Goal: Transaction & Acquisition: Purchase product/service

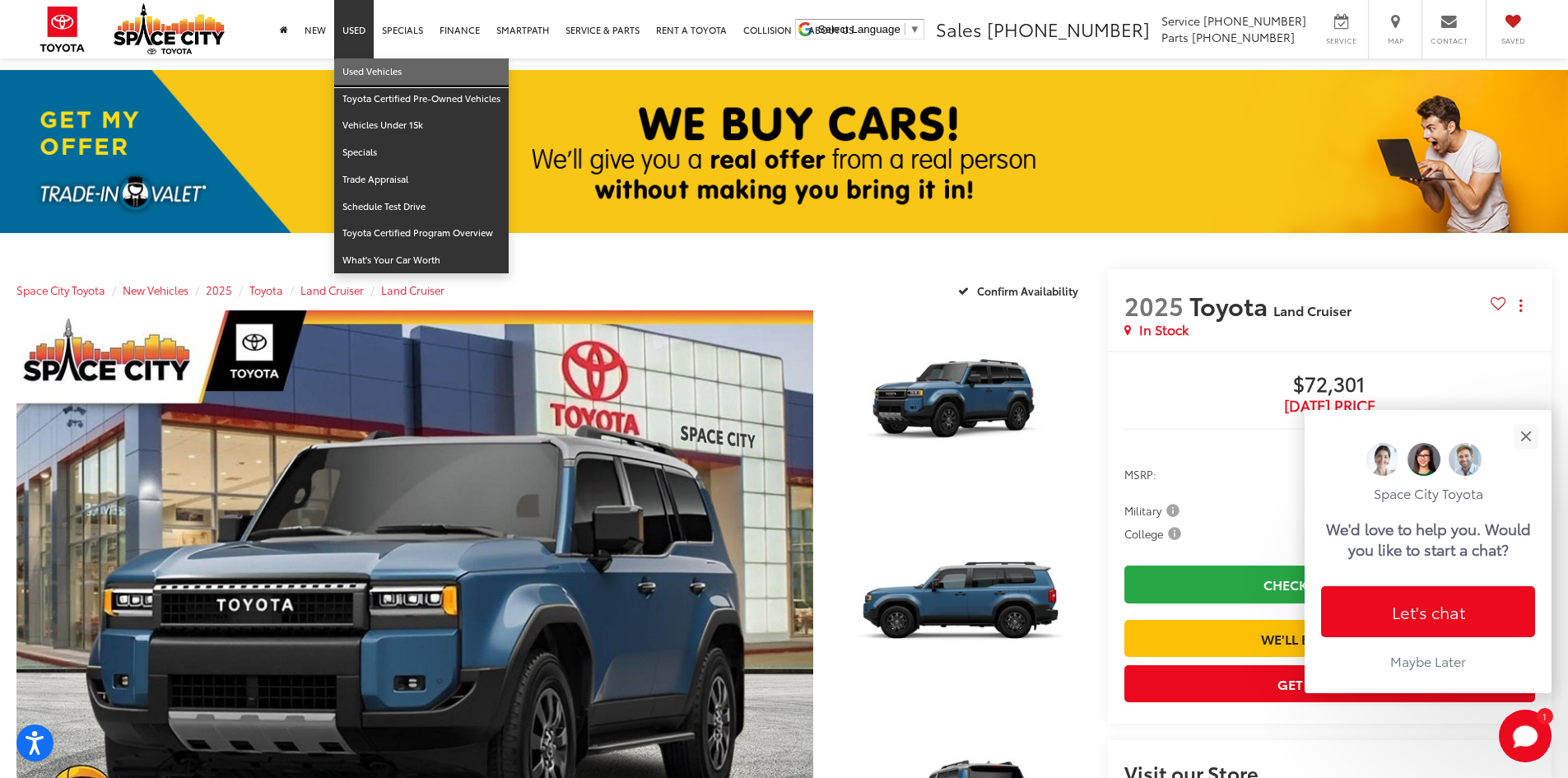
click at [368, 69] on link "Used Vehicles" at bounding box center [421, 72] width 174 height 27
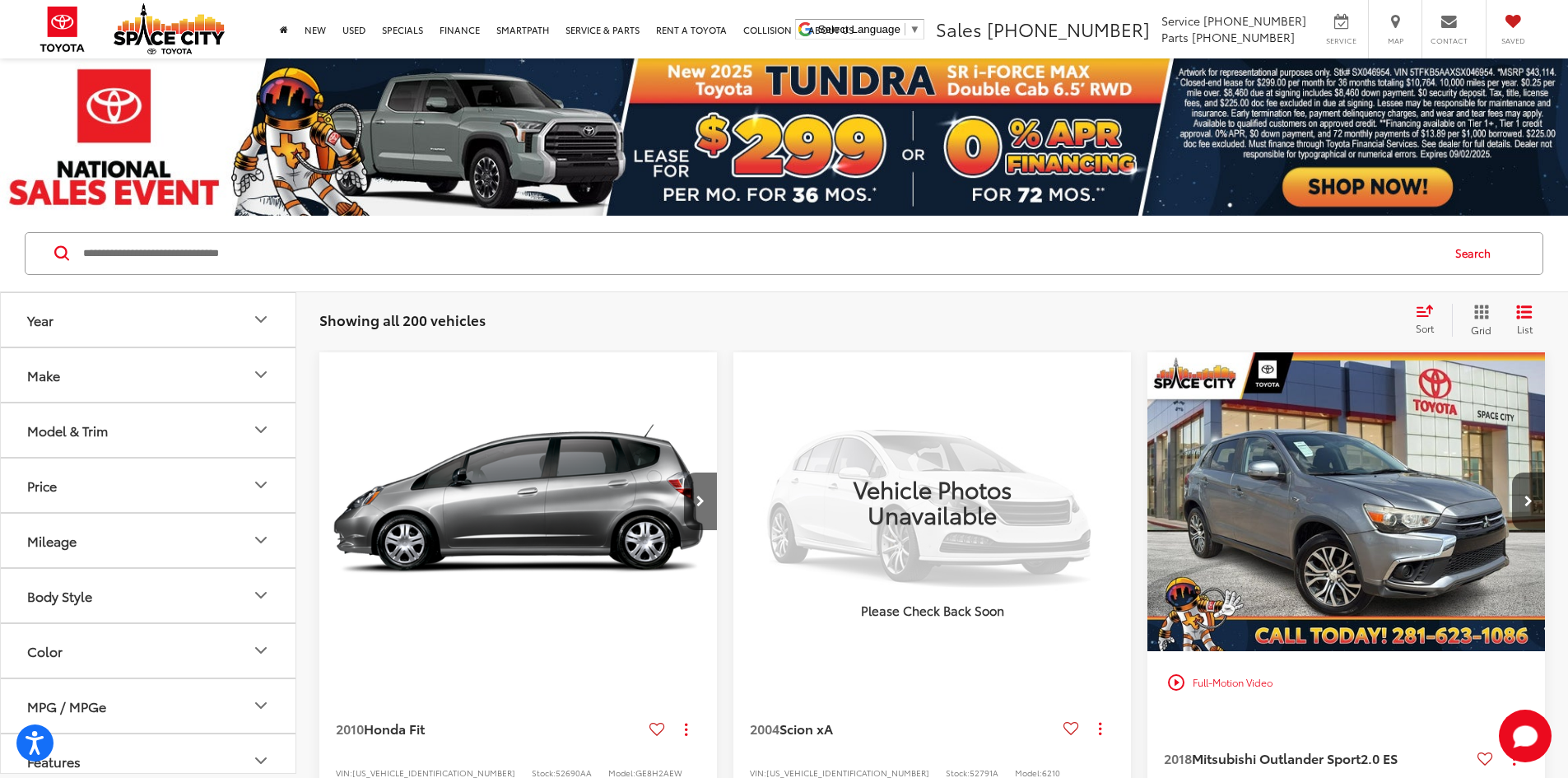
click at [119, 431] on button "Model & Trim" at bounding box center [149, 430] width 296 height 54
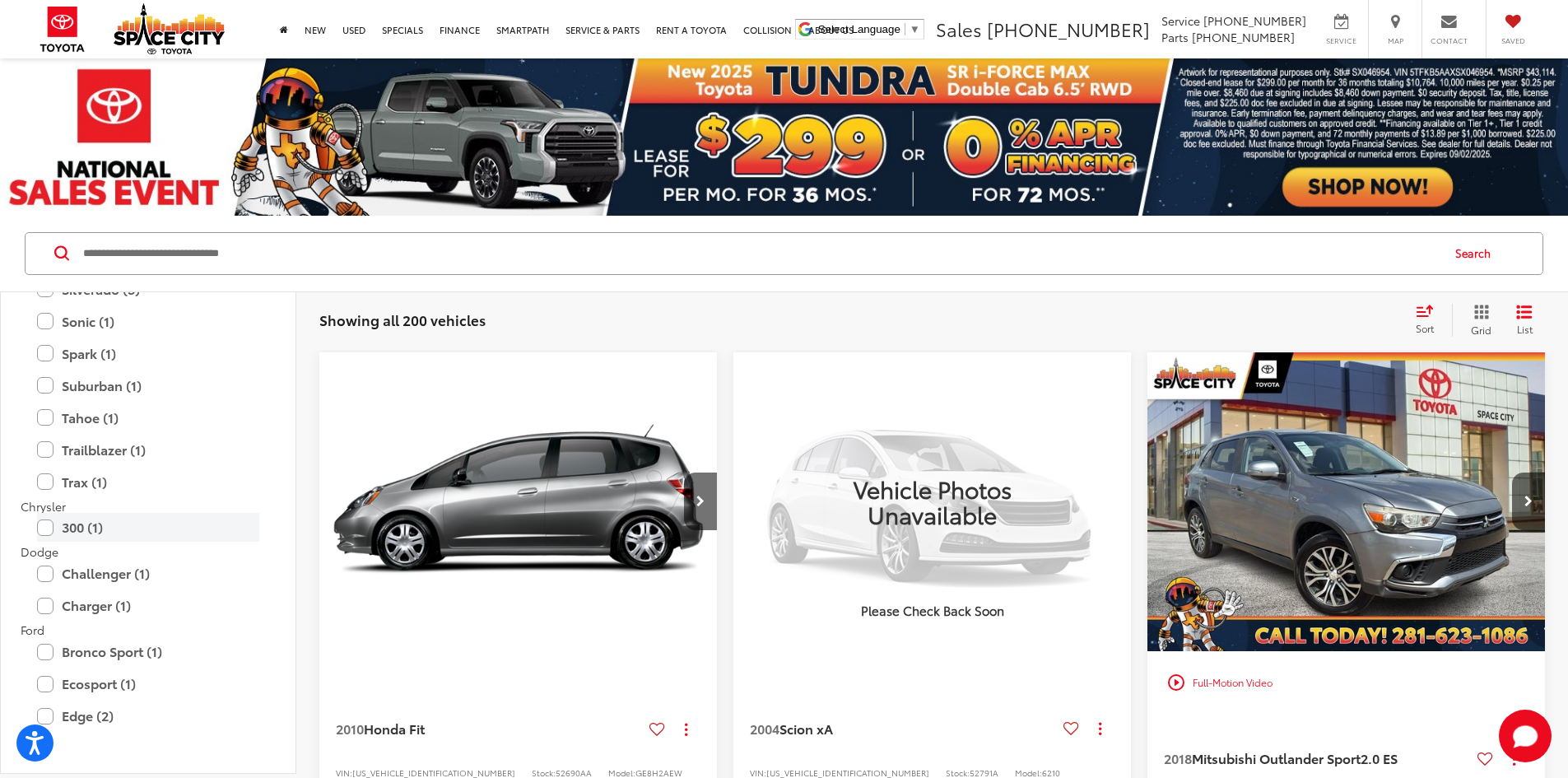
scroll to position [165, 0]
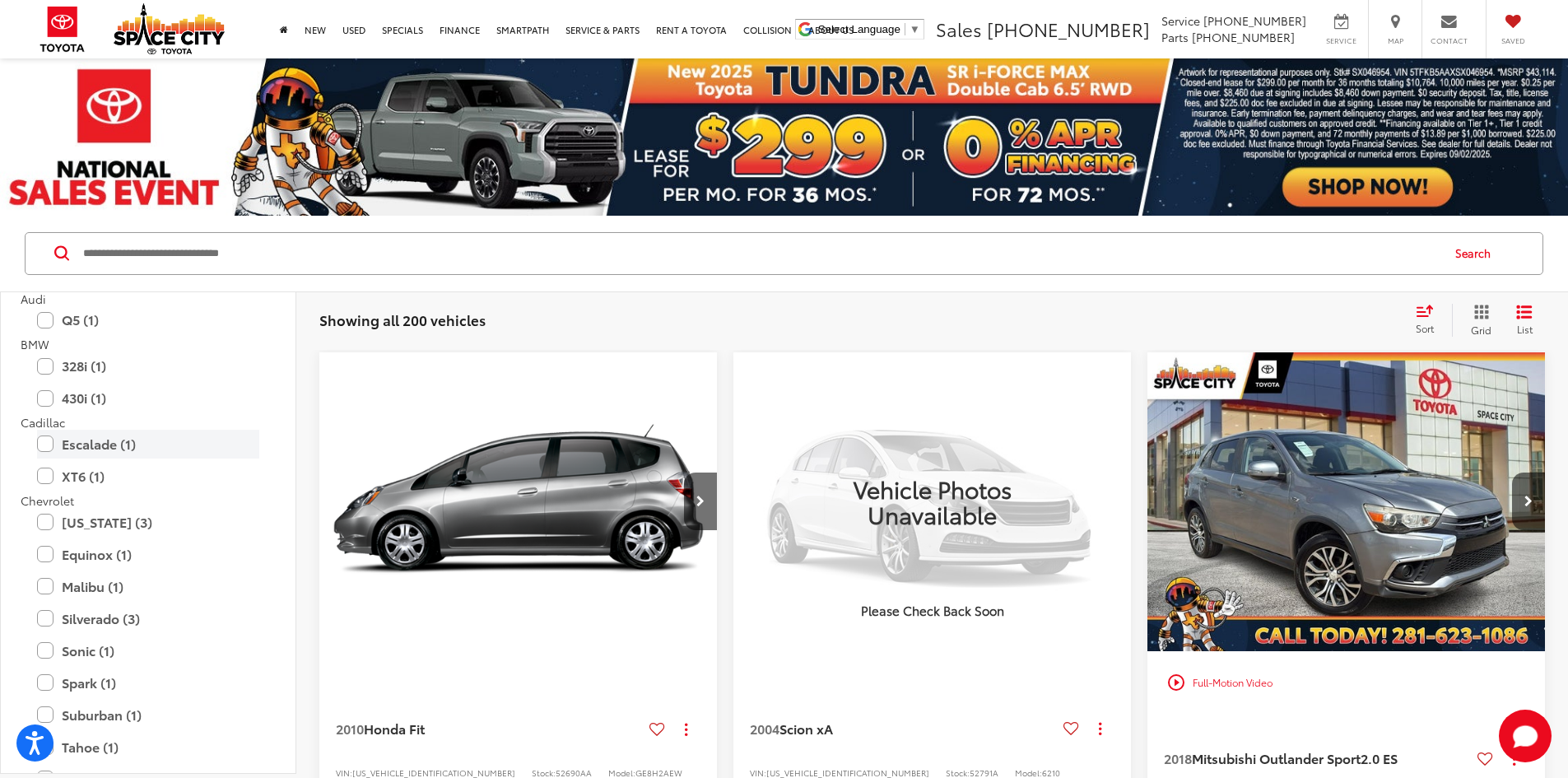
click at [108, 432] on label "Escalade (1)" at bounding box center [148, 445] width 222 height 29
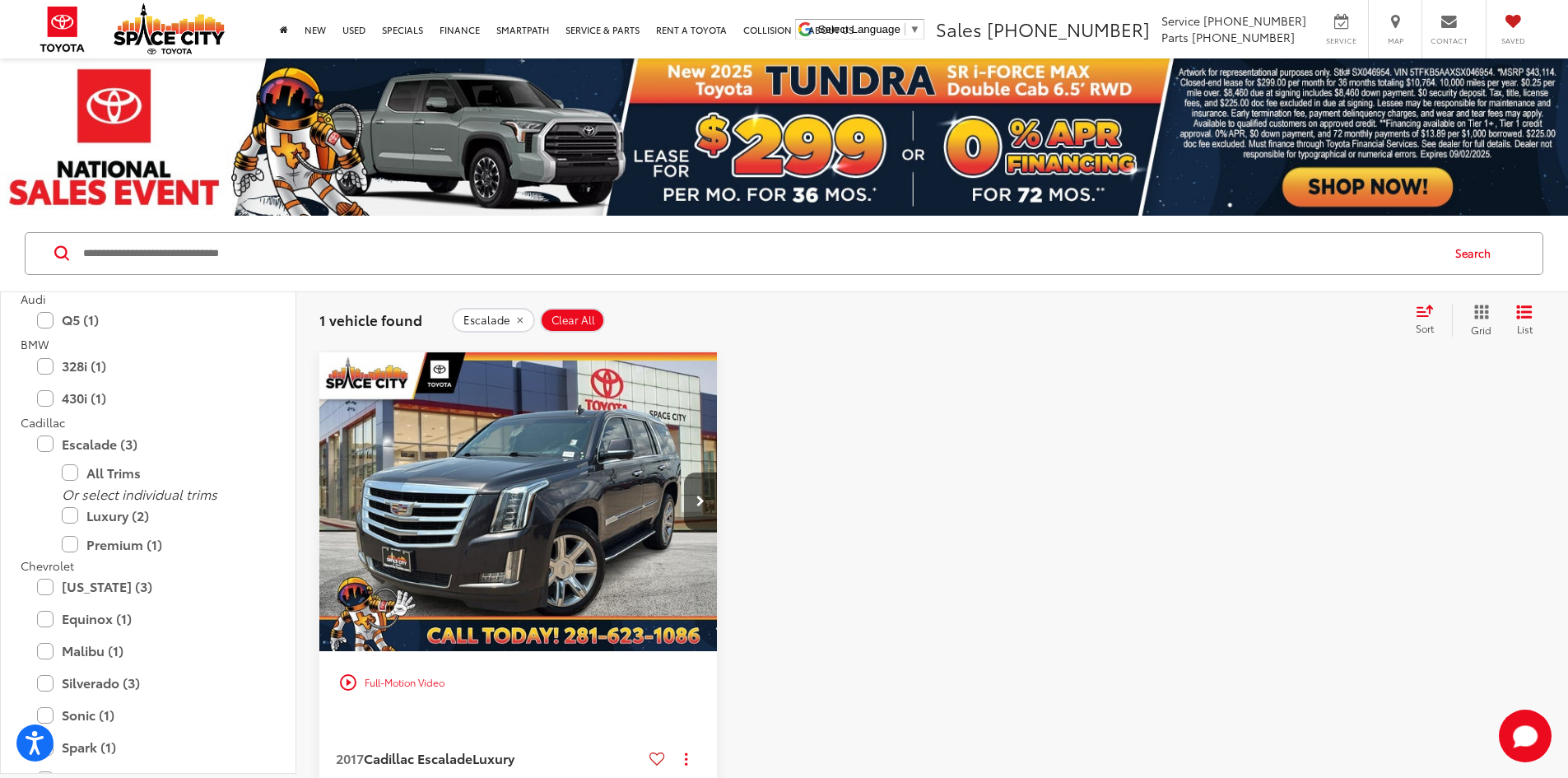
click at [457, 476] on img "2017 Cadillac Escalade Luxury 0" at bounding box center [518, 502] width 400 height 300
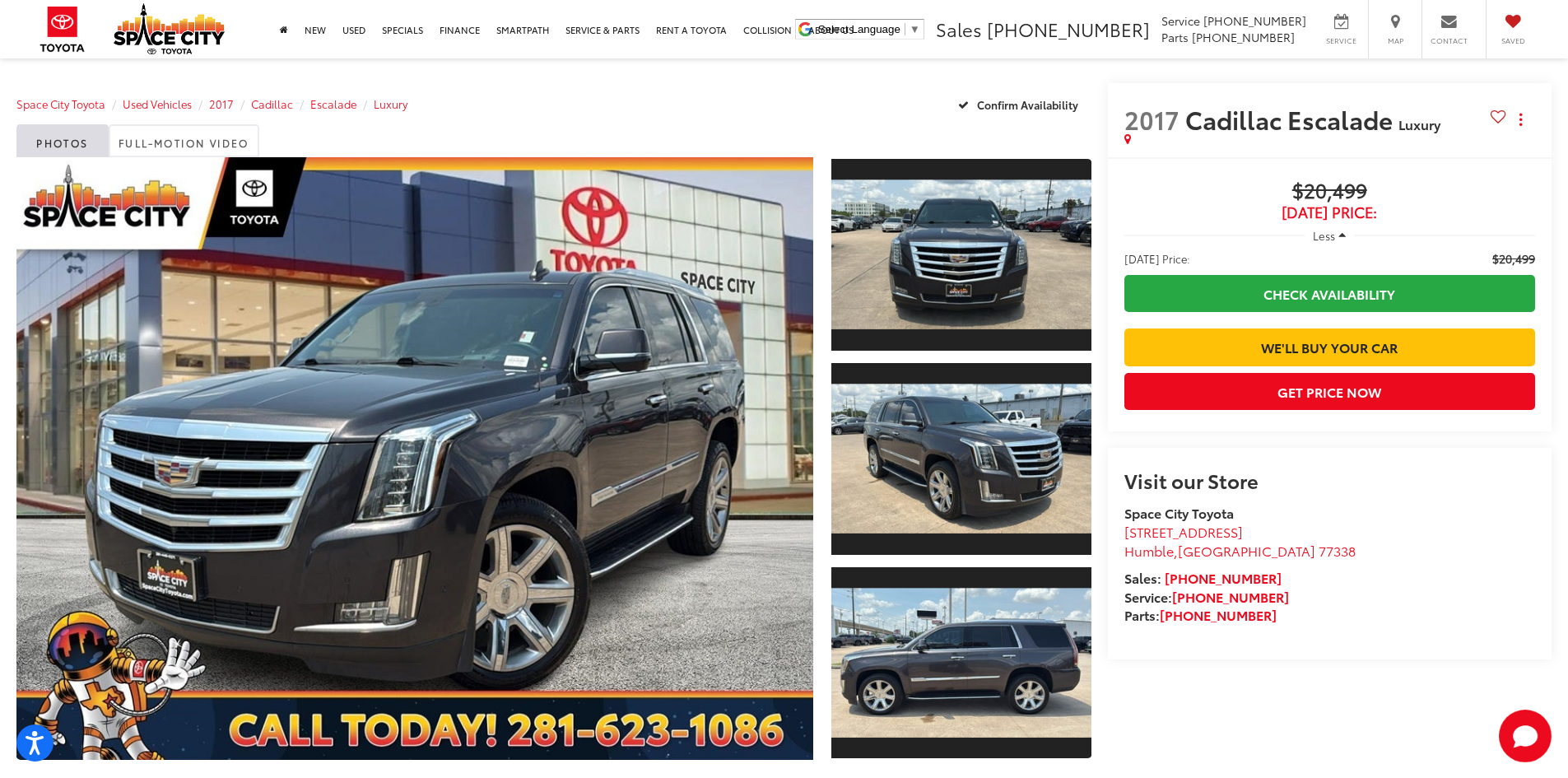
scroll to position [576, 0]
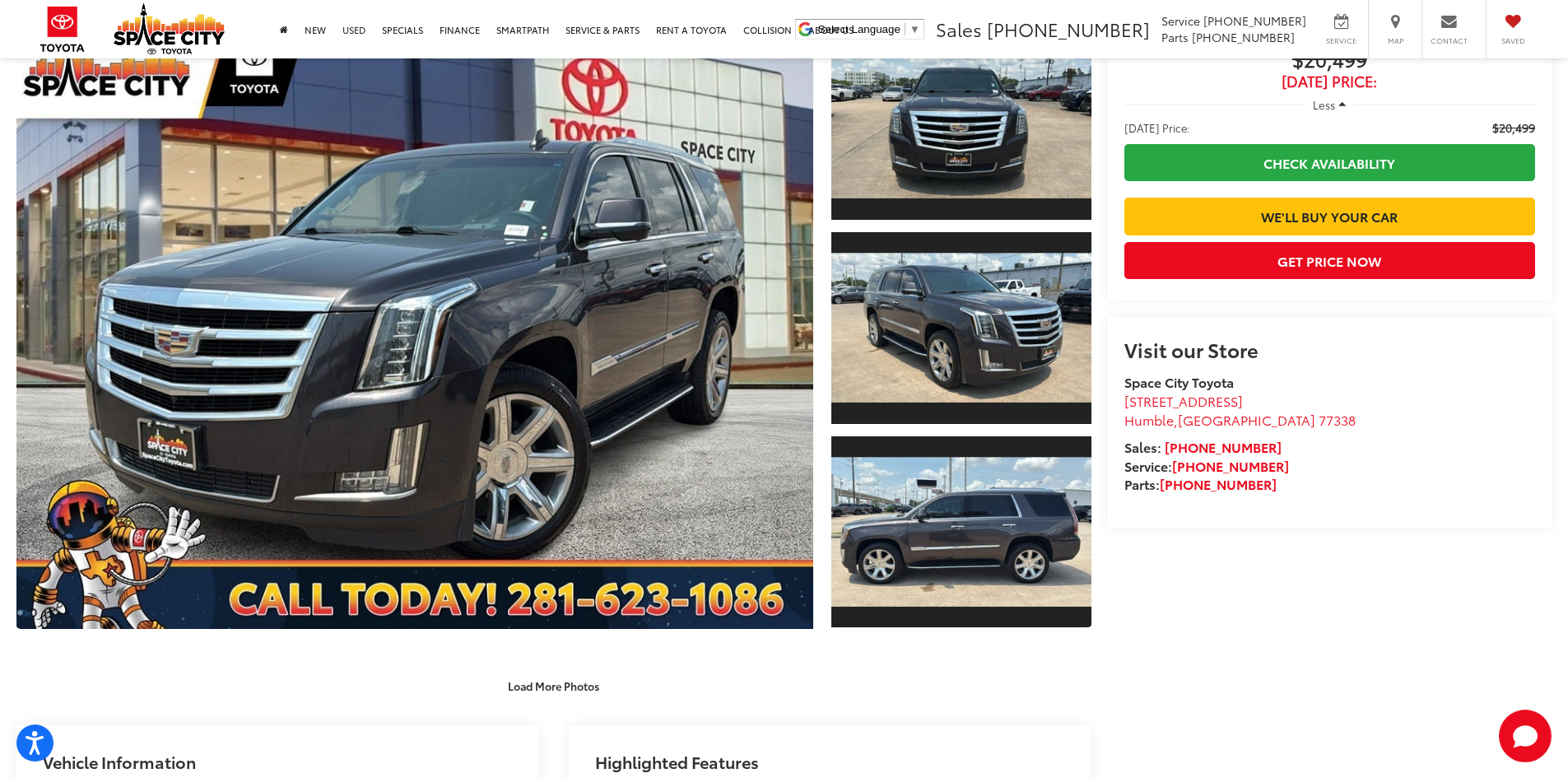
scroll to position [0, 0]
